Goal: Entertainment & Leisure: Consume media (video, audio)

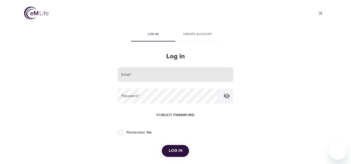
click at [154, 77] on input "email" at bounding box center [175, 74] width 115 height 15
type input "[EMAIL_ADDRESS][US_STATE][DOMAIN_NAME]"
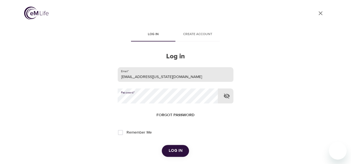
click at [162, 145] on button "Log in" at bounding box center [175, 151] width 27 height 12
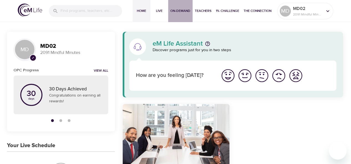
click at [173, 11] on span "On-Demand" at bounding box center [180, 11] width 20 height 6
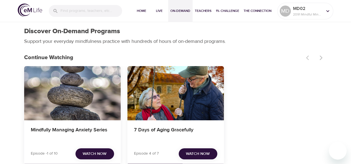
click at [318, 61] on div at bounding box center [315, 58] width 24 height 12
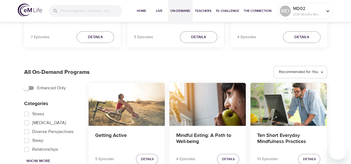
scroll to position [268, 0]
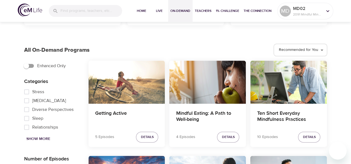
click at [248, 60] on div "Mindful Eating: A Path to Well-being 4 Episodes Details" at bounding box center [207, 106] width 81 height 95
click at [134, 74] on div "Getting Active" at bounding box center [126, 82] width 77 height 43
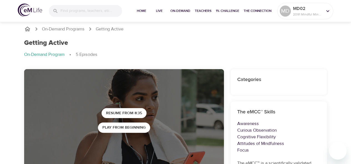
scroll to position [5, 0]
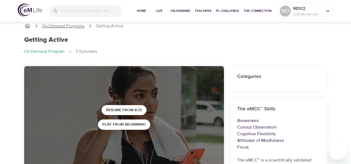
click at [62, 25] on p "On-Demand Programs" at bounding box center [63, 26] width 43 height 6
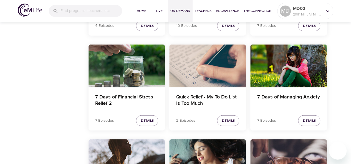
scroll to position [667, 0]
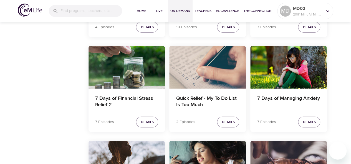
click at [199, 66] on div "Quick Relief - My To Do List Is Too Much" at bounding box center [207, 67] width 77 height 43
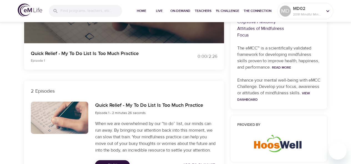
scroll to position [242, 0]
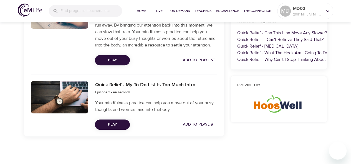
click at [119, 63] on span "Play" at bounding box center [112, 60] width 26 height 7
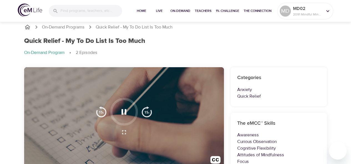
scroll to position [0, 0]
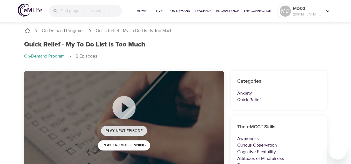
click at [126, 131] on span "Play Next Episode" at bounding box center [123, 131] width 37 height 7
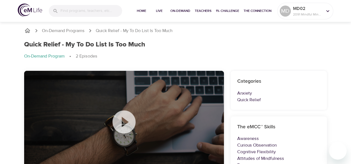
click at [59, 55] on p "On-Demand Program" at bounding box center [44, 56] width 40 height 6
click at [63, 32] on p "On-Demand Programs" at bounding box center [63, 31] width 43 height 6
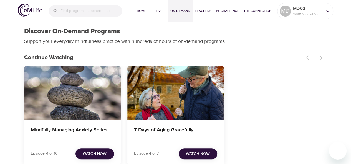
click at [182, 11] on span "On-Demand" at bounding box center [180, 11] width 20 height 6
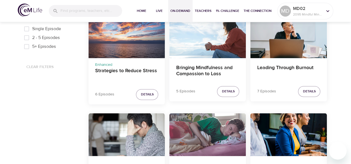
scroll to position [413, 0]
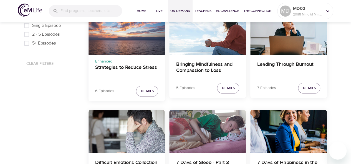
click at [134, 37] on div "Strategies to Reduce Stress" at bounding box center [126, 33] width 77 height 43
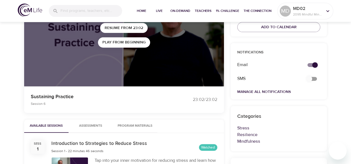
scroll to position [68, 0]
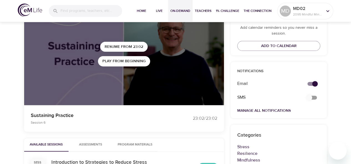
click at [179, 10] on span "On-Demand" at bounding box center [180, 11] width 20 height 6
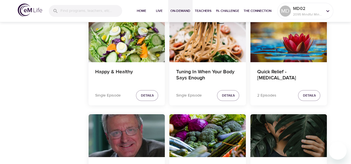
scroll to position [876, 0]
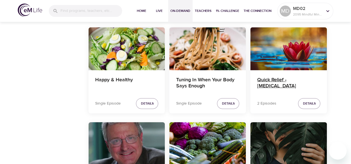
click at [294, 78] on h4 "Quick Relief - [MEDICAL_DATA]" at bounding box center [288, 83] width 63 height 13
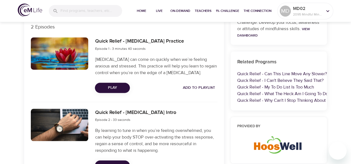
scroll to position [178, 0]
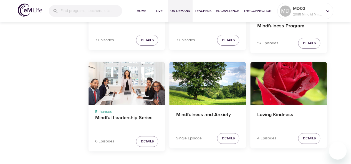
scroll to position [1133, 0]
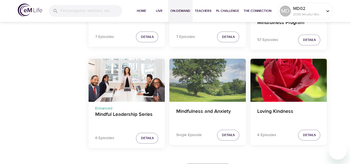
click at [216, 90] on div "Mindfulness and Anxiety" at bounding box center [207, 80] width 77 height 43
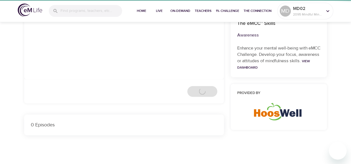
scroll to position [151, 0]
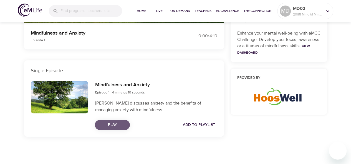
click at [110, 127] on span "Play" at bounding box center [112, 125] width 26 height 7
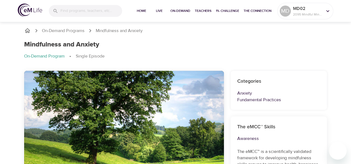
scroll to position [0, 0]
